Goal: Information Seeking & Learning: Learn about a topic

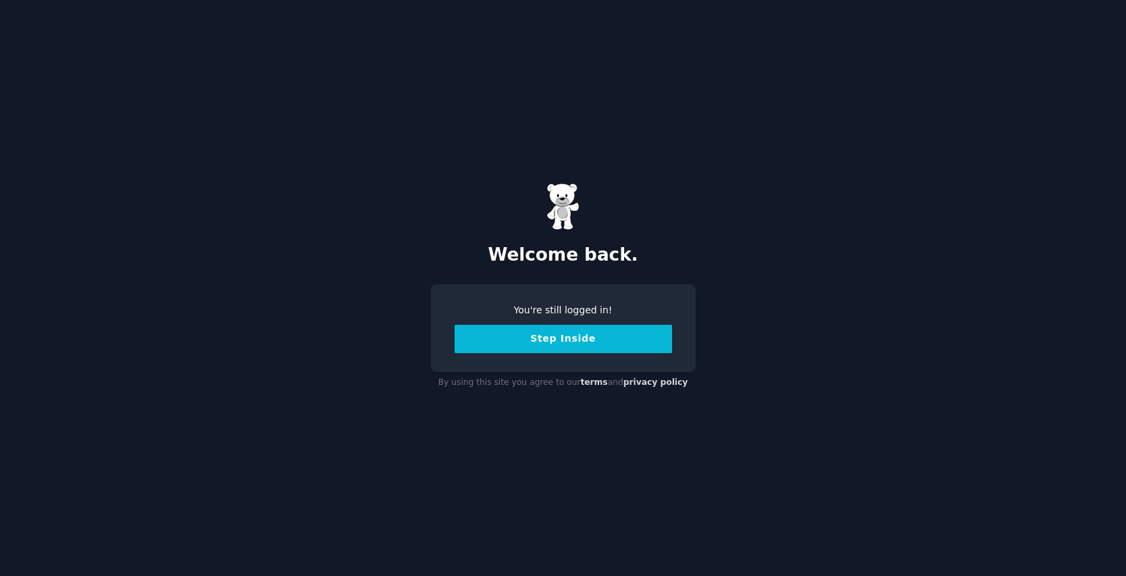
click at [565, 341] on button "Step Inside" at bounding box center [564, 339] width 218 height 28
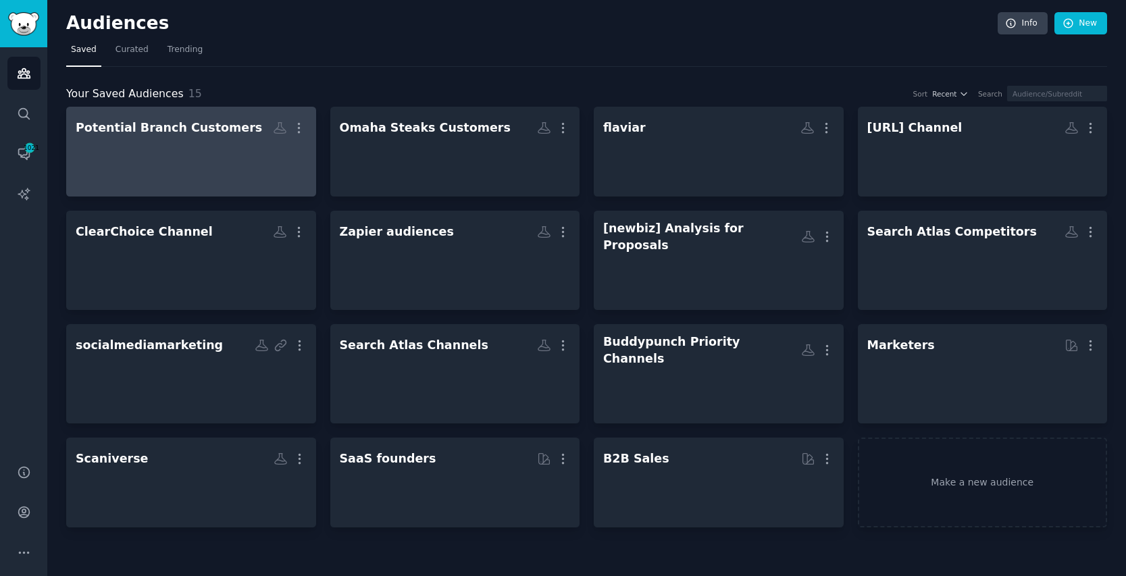
click at [211, 166] on div at bounding box center [191, 163] width 231 height 47
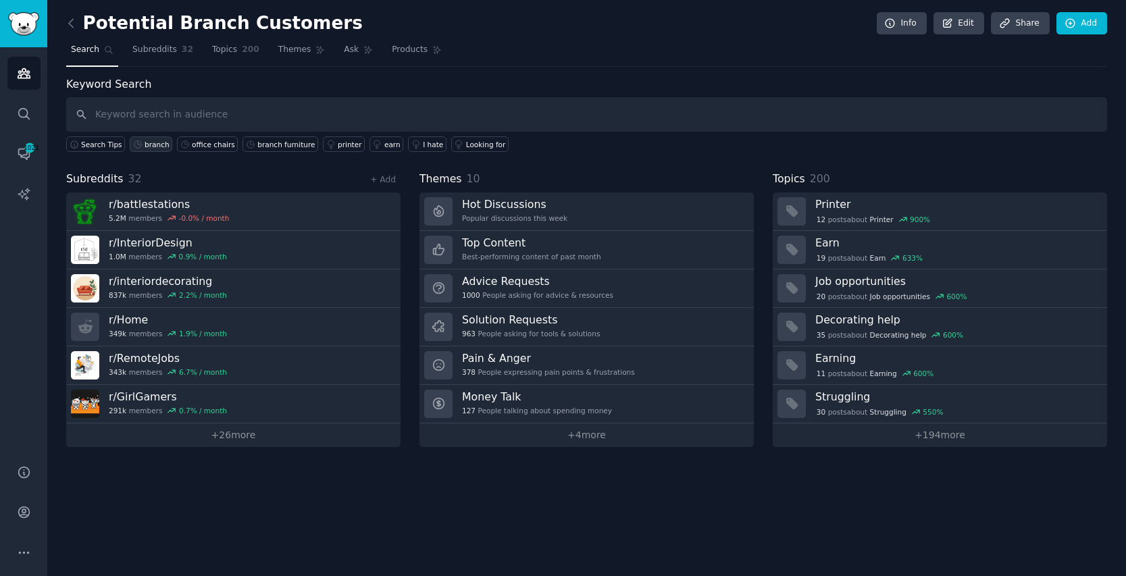
click at [145, 143] on div "branch" at bounding box center [157, 144] width 25 height 9
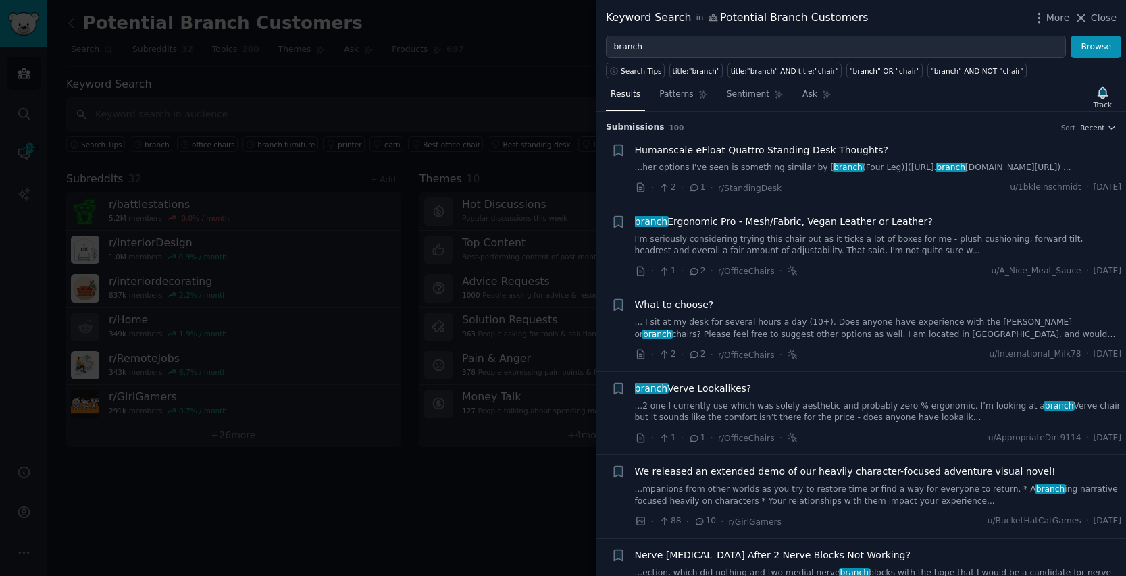
click at [872, 189] on div "Humanscale eFloat Quattro Standing Desk Thoughts? ...her options I've seen is s…" at bounding box center [878, 169] width 487 height 52
click at [858, 229] on span "branch Ergonomic Pro - Mesh/Fabric, Vegan Leather or Leather?" at bounding box center [784, 222] width 298 height 14
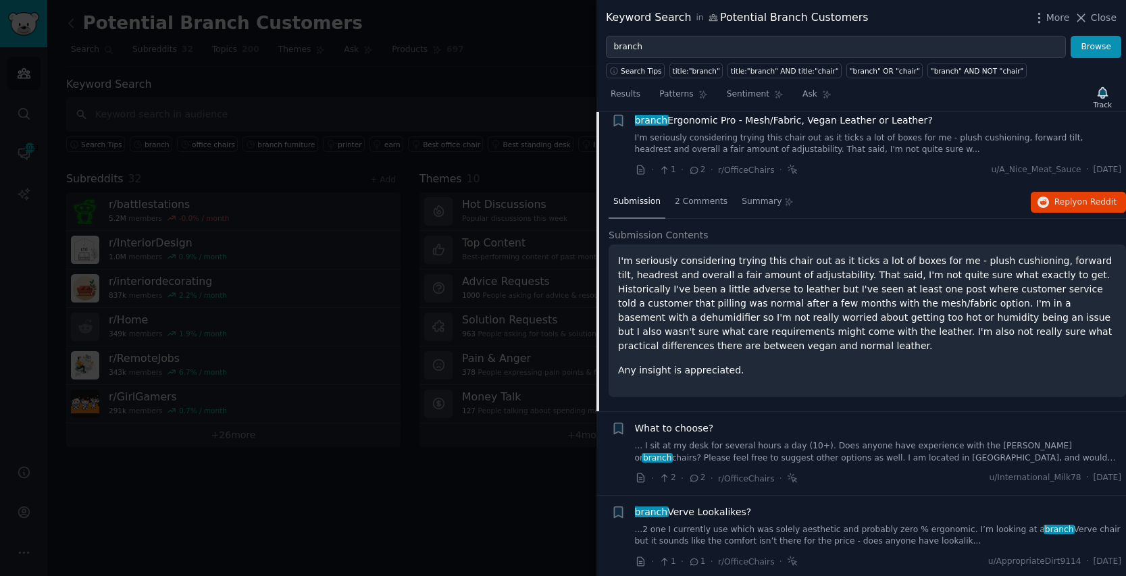
scroll to position [105, 0]
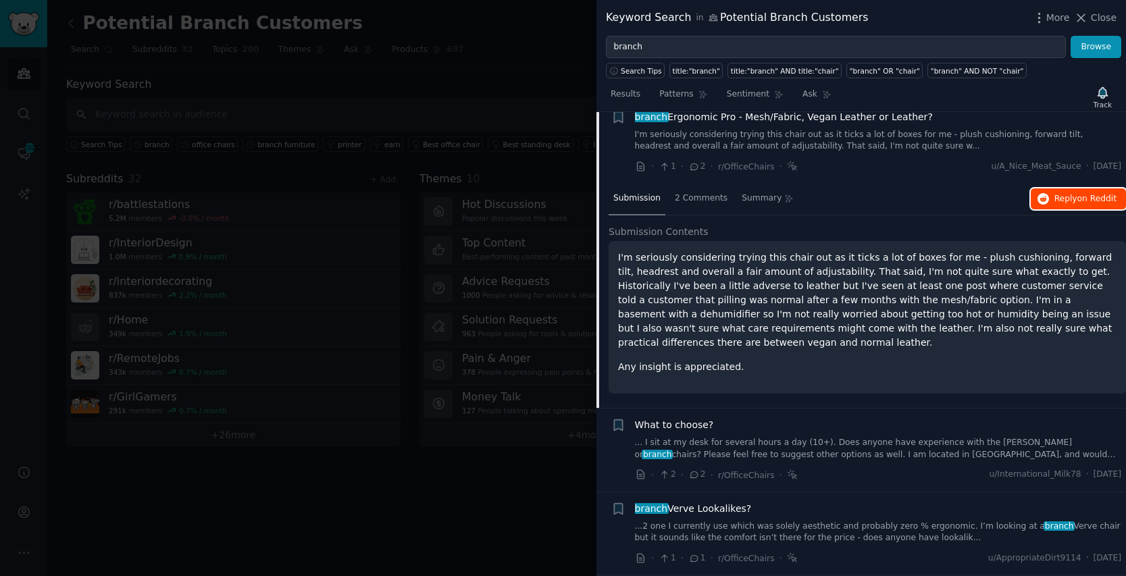
click at [1063, 205] on span "Reply on Reddit" at bounding box center [1086, 199] width 62 height 12
click at [884, 184] on li "+ branch Ergonomic Pro - Mesh/Fabric, Vegan Leather or Leather? I'm seriously c…" at bounding box center [862, 142] width 530 height 83
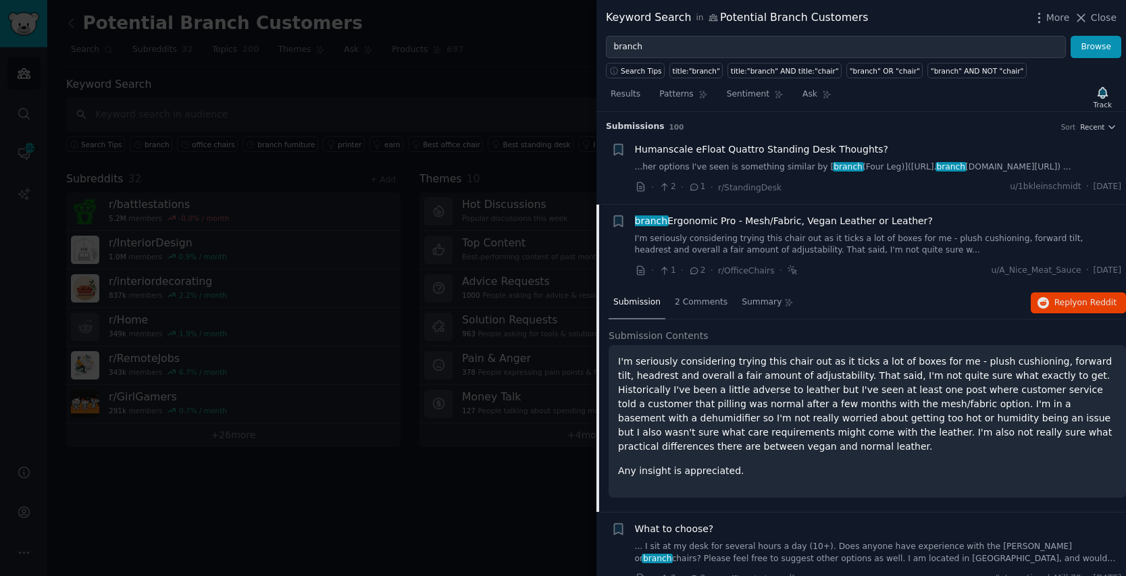
scroll to position [0, 0]
click at [1004, 169] on link "...her options I've seen is something similar by [ branch (Four Leg)]([URL]. br…" at bounding box center [878, 168] width 487 height 12
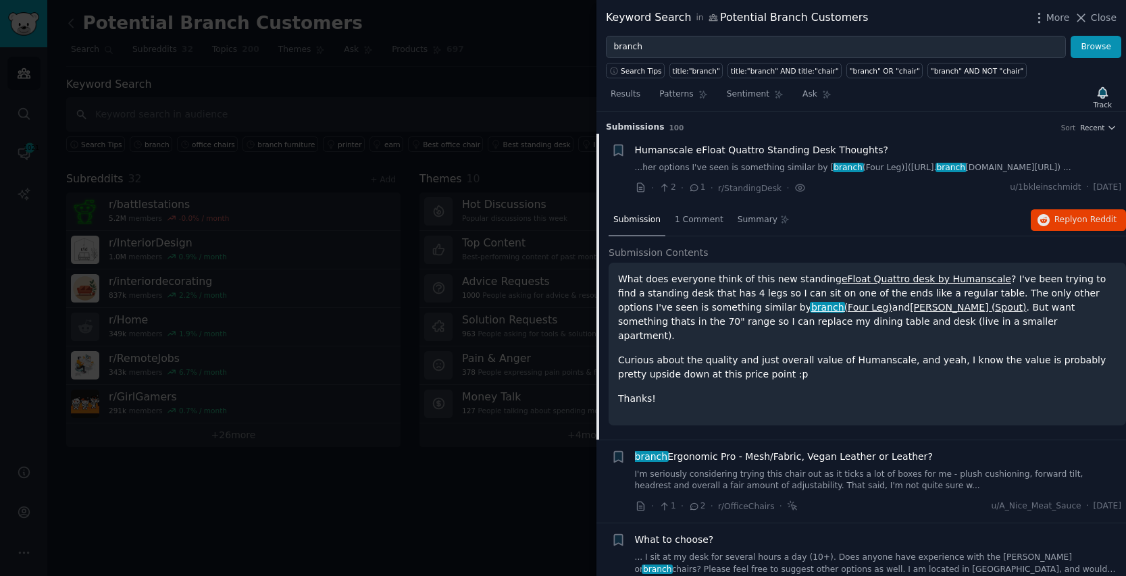
scroll to position [21, 0]
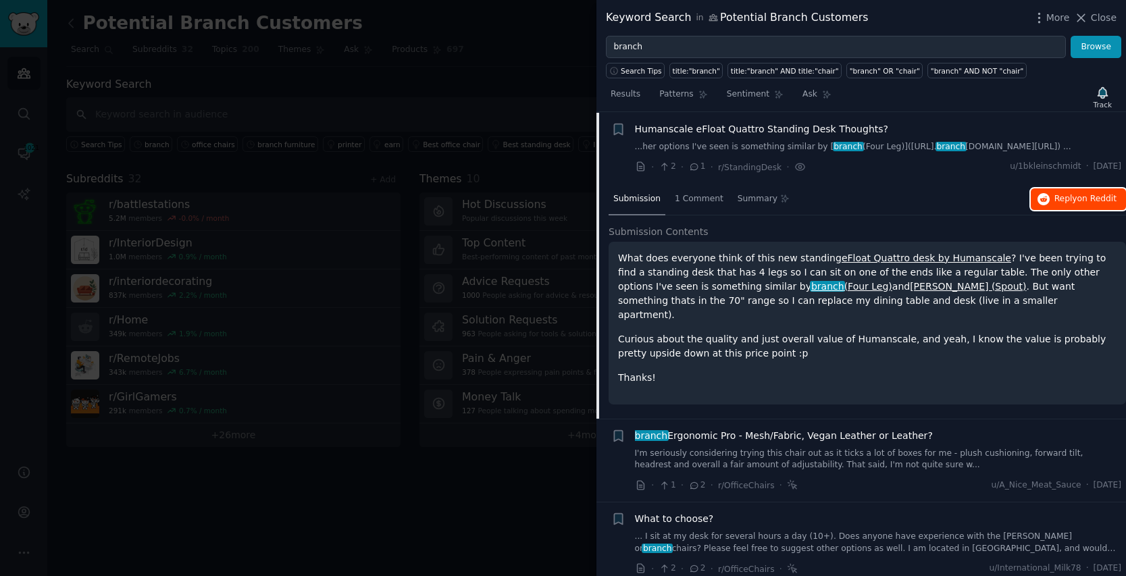
click at [1086, 203] on span "on Reddit" at bounding box center [1097, 198] width 39 height 9
click at [1065, 205] on span "Reply on Reddit" at bounding box center [1086, 199] width 62 height 12
